Goal: Information Seeking & Learning: Learn about a topic

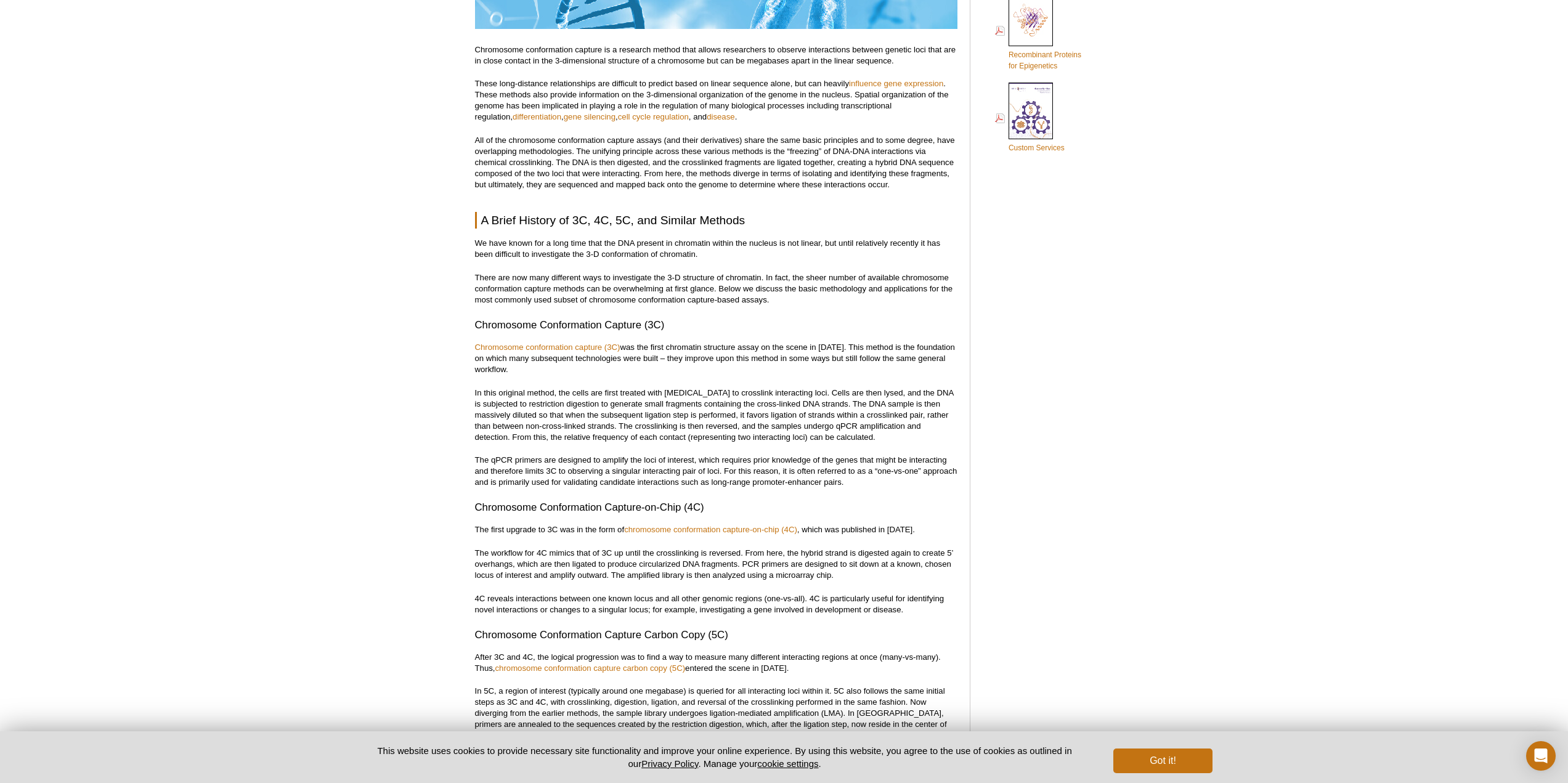
scroll to position [968, 0]
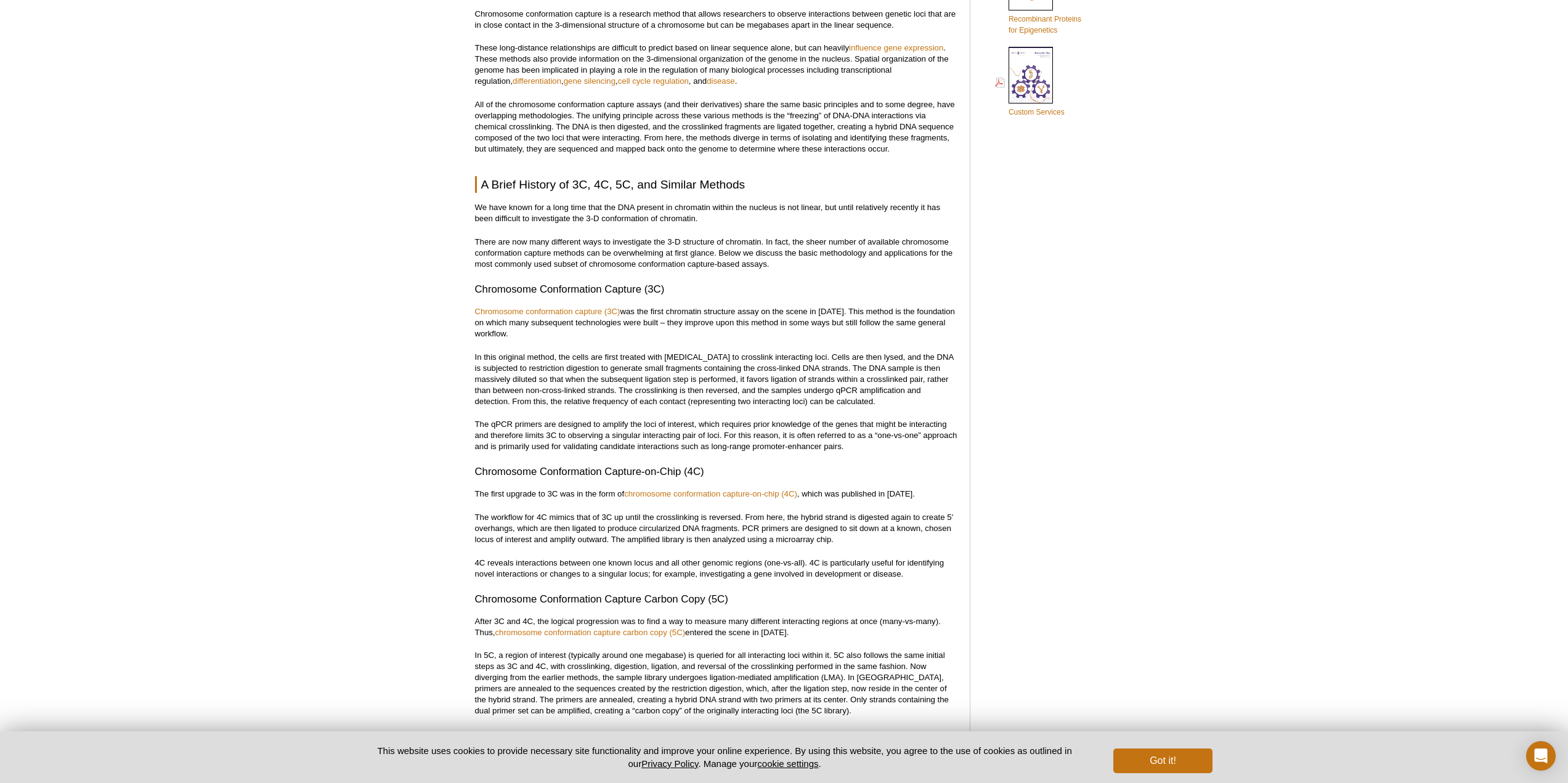
click at [671, 203] on p "We have known for a long time that the DNA present in chromatin within the nucl…" at bounding box center [716, 213] width 482 height 22
drag, startPoint x: 524, startPoint y: 181, endPoint x: 706, endPoint y: 180, distance: 182.0
click at [706, 180] on h2 "A Brief History of 3C, 4C, 5C, and Similar Methods" at bounding box center [716, 184] width 482 height 17
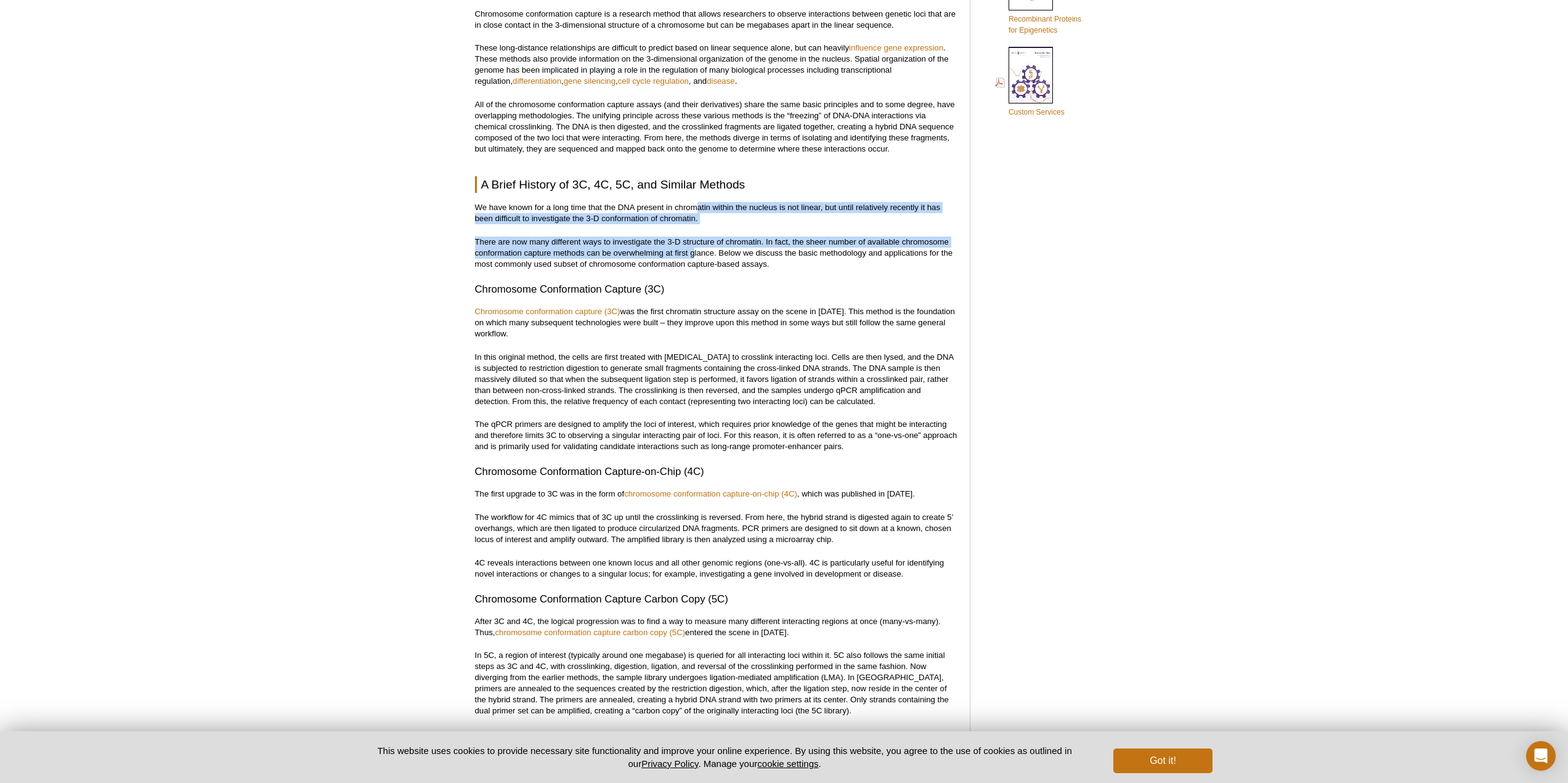
drag, startPoint x: 697, startPoint y: 209, endPoint x: 693, endPoint y: 257, distance: 48.2
click at [693, 257] on p "There are now many different ways to investigate the 3-D structure of chromatin…" at bounding box center [716, 253] width 482 height 34
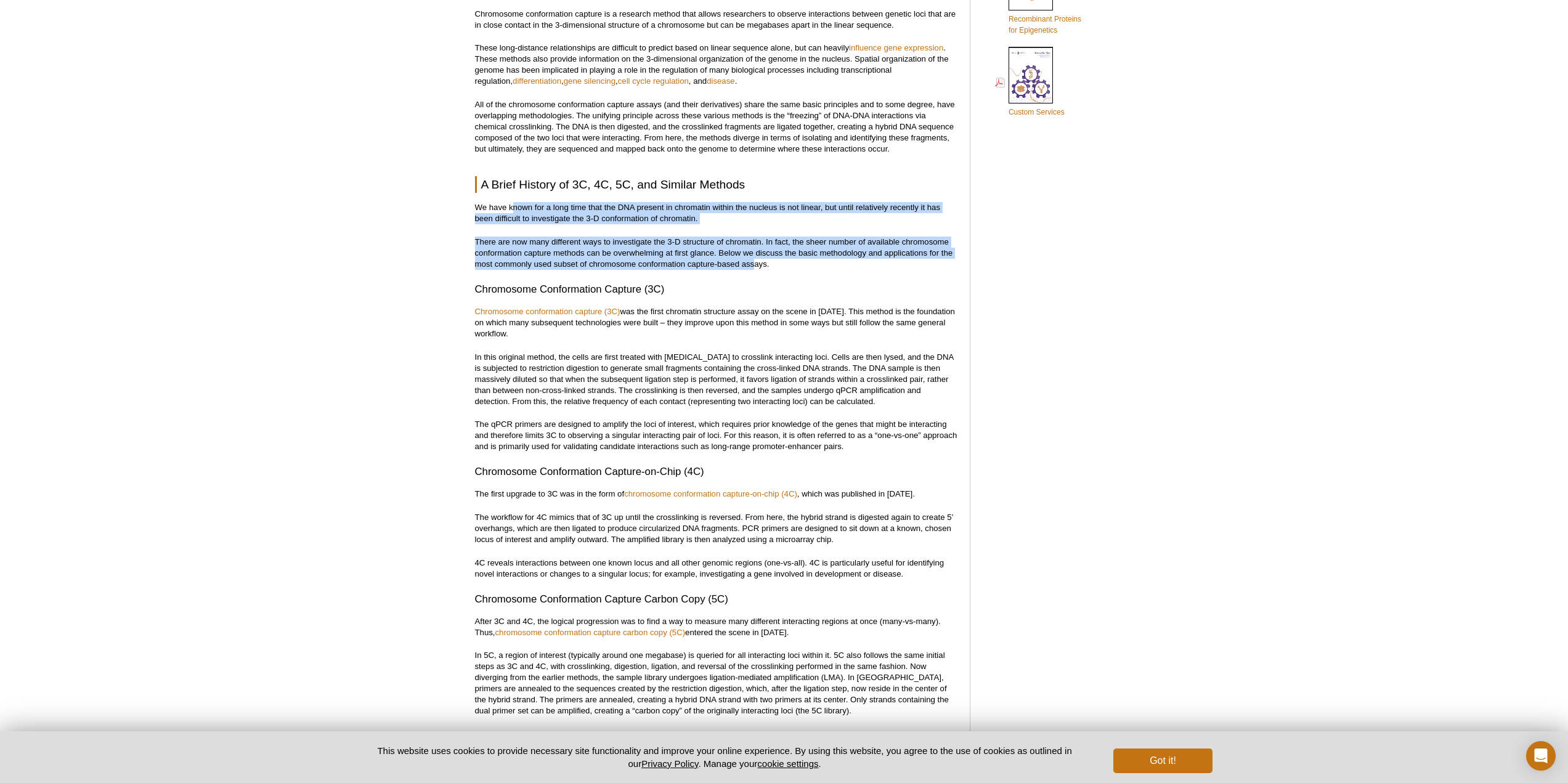
drag, startPoint x: 755, startPoint y: 263, endPoint x: 513, endPoint y: 204, distance: 249.1
click at [513, 204] on p "We have known for a long time that the DNA present in chromatin within the nucl…" at bounding box center [716, 213] width 482 height 22
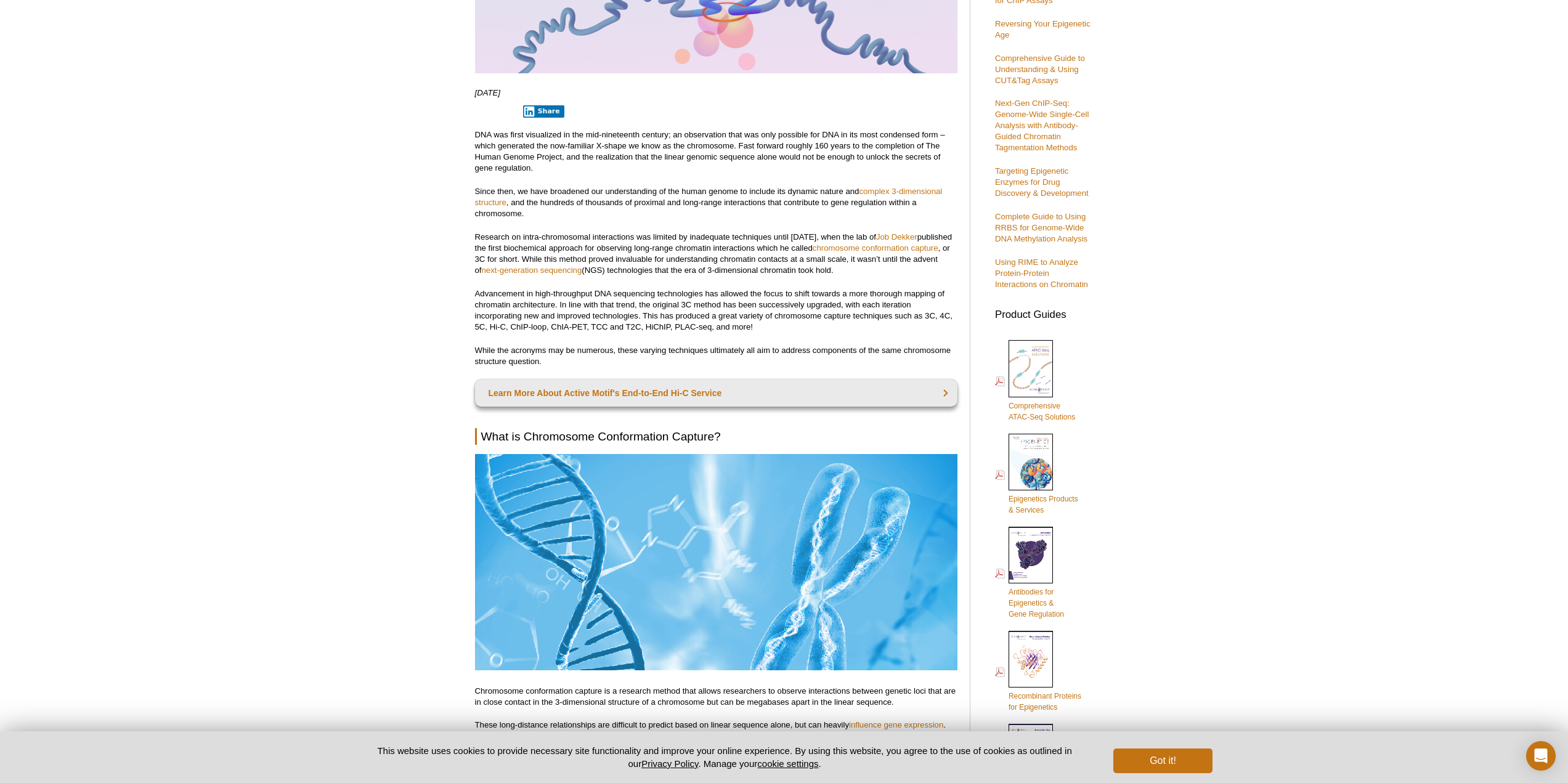
scroll to position [290, 0]
